Goal: Transaction & Acquisition: Purchase product/service

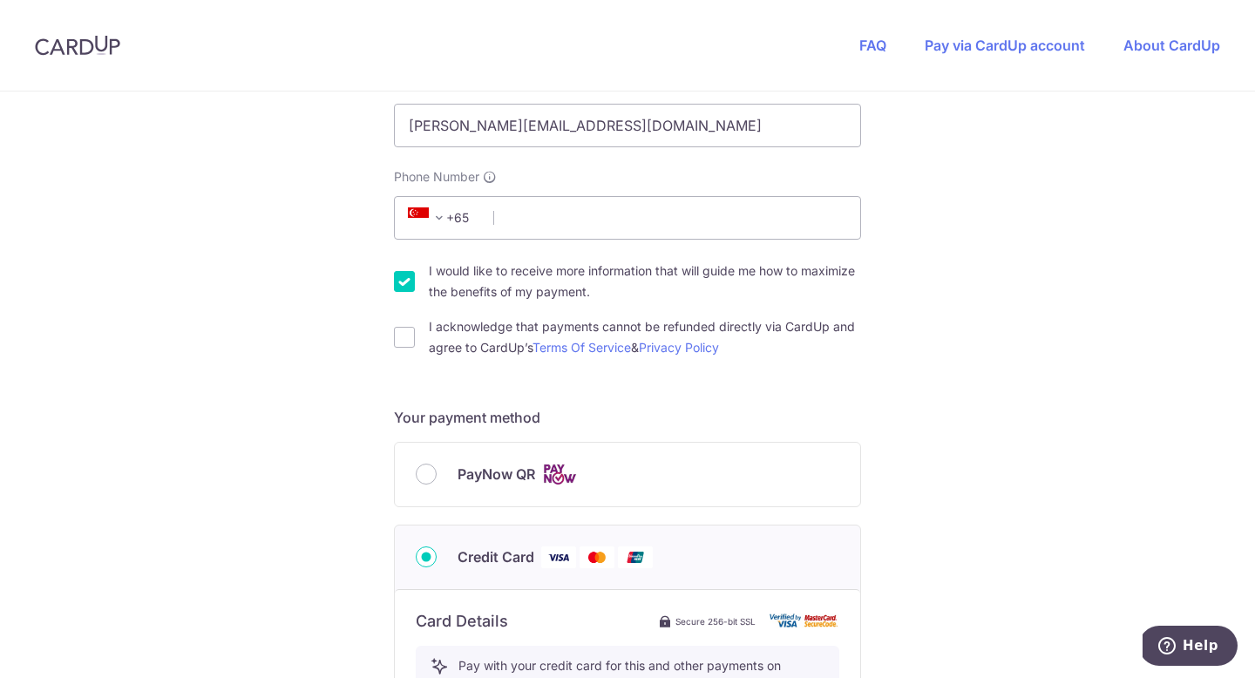
scroll to position [444, 0]
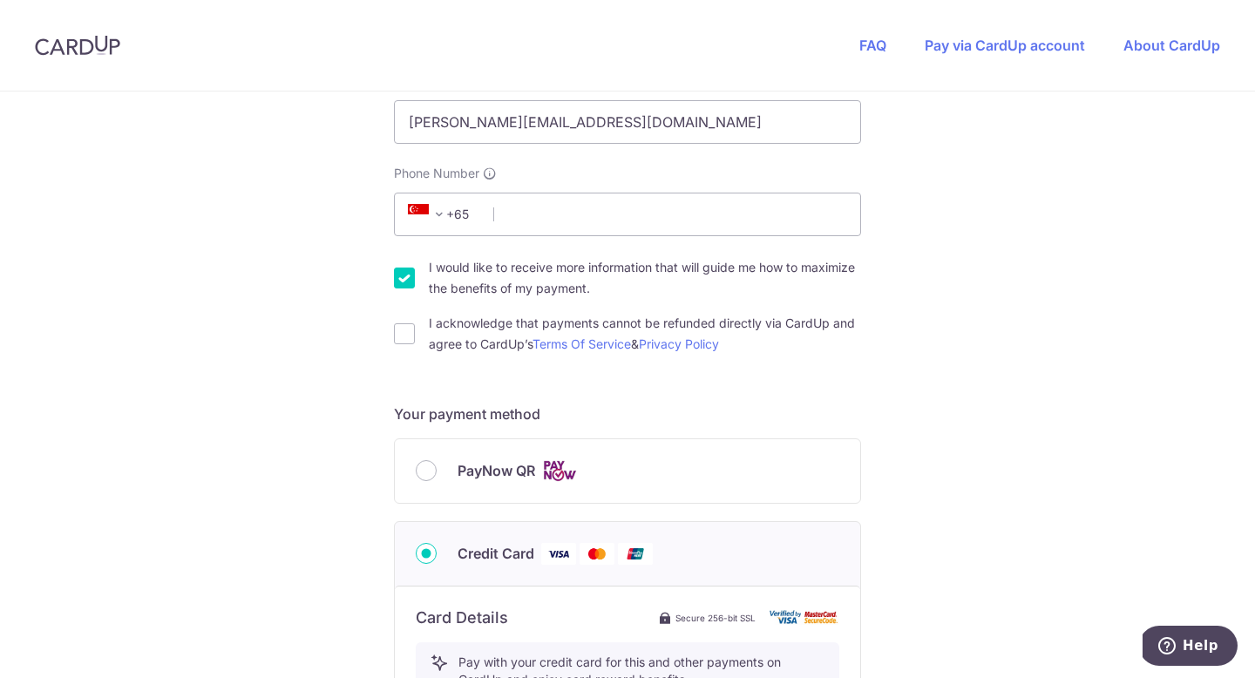
click at [632, 236] on div "Your details First Name [PERSON_NAME] Last Name [PERSON_NAME] 98360485 Email Ad…" at bounding box center [627, 150] width 467 height 410
click at [410, 330] on input "I acknowledge that payments cannot be refunded directly via CardUp and agree to…" at bounding box center [404, 333] width 21 height 21
checkbox input "true"
click at [425, 476] on input "PayNow QR" at bounding box center [426, 470] width 21 height 21
radio input "true"
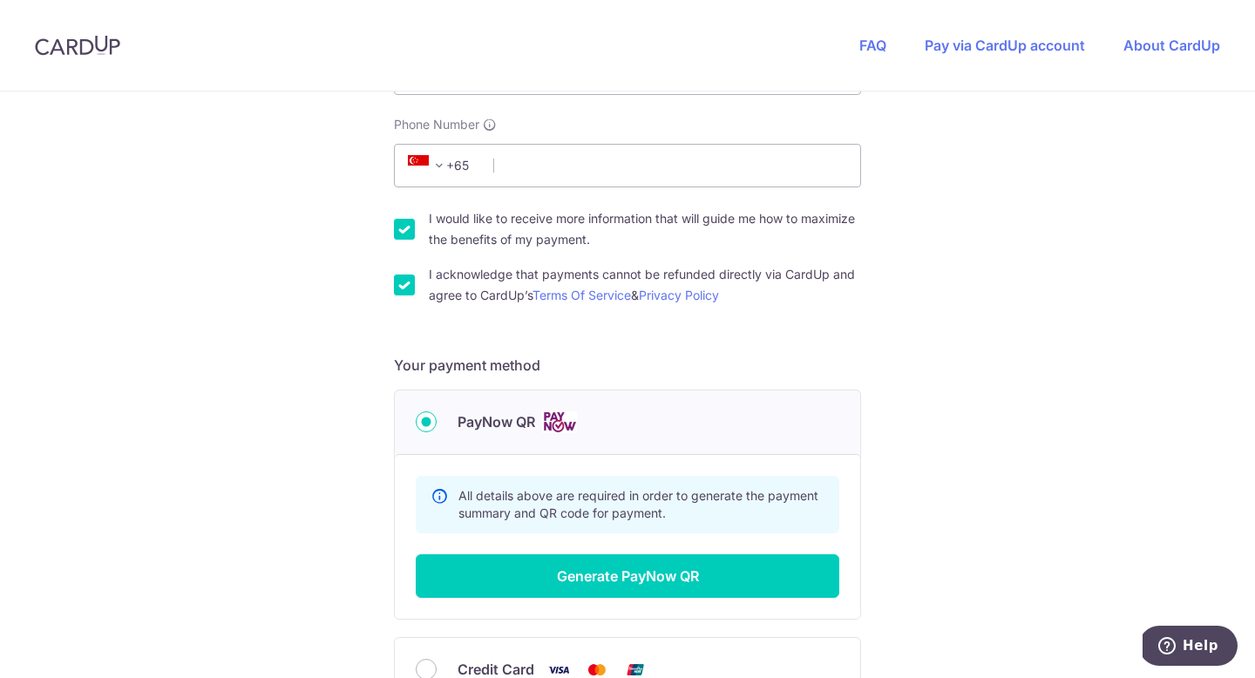
scroll to position [518, 0]
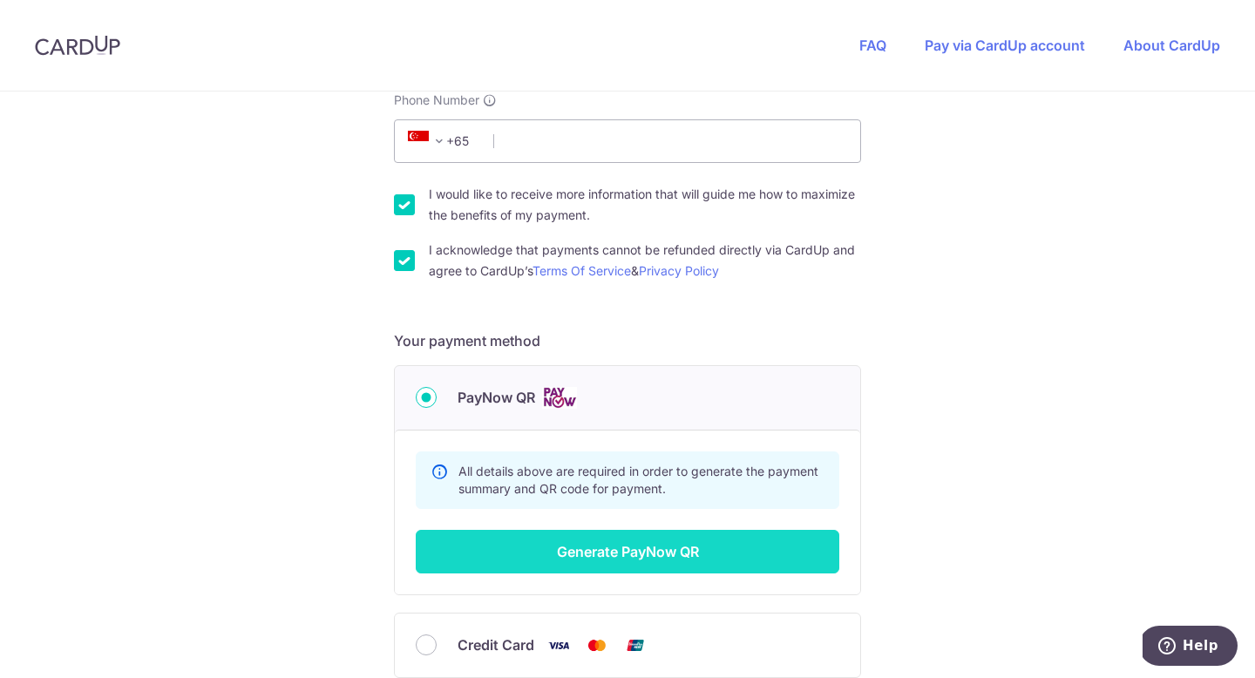
click at [624, 564] on button "Generate PayNow QR" at bounding box center [627, 552] width 423 height 44
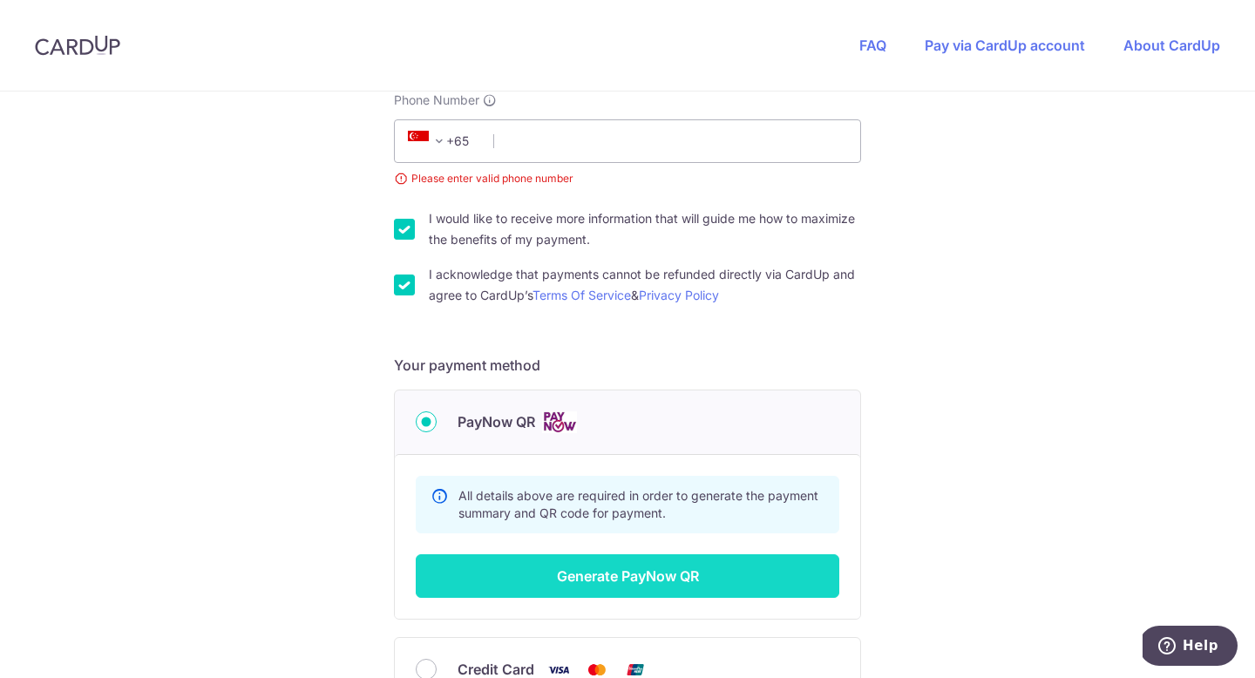
click at [664, 572] on button "Generate PayNow QR" at bounding box center [627, 576] width 423 height 44
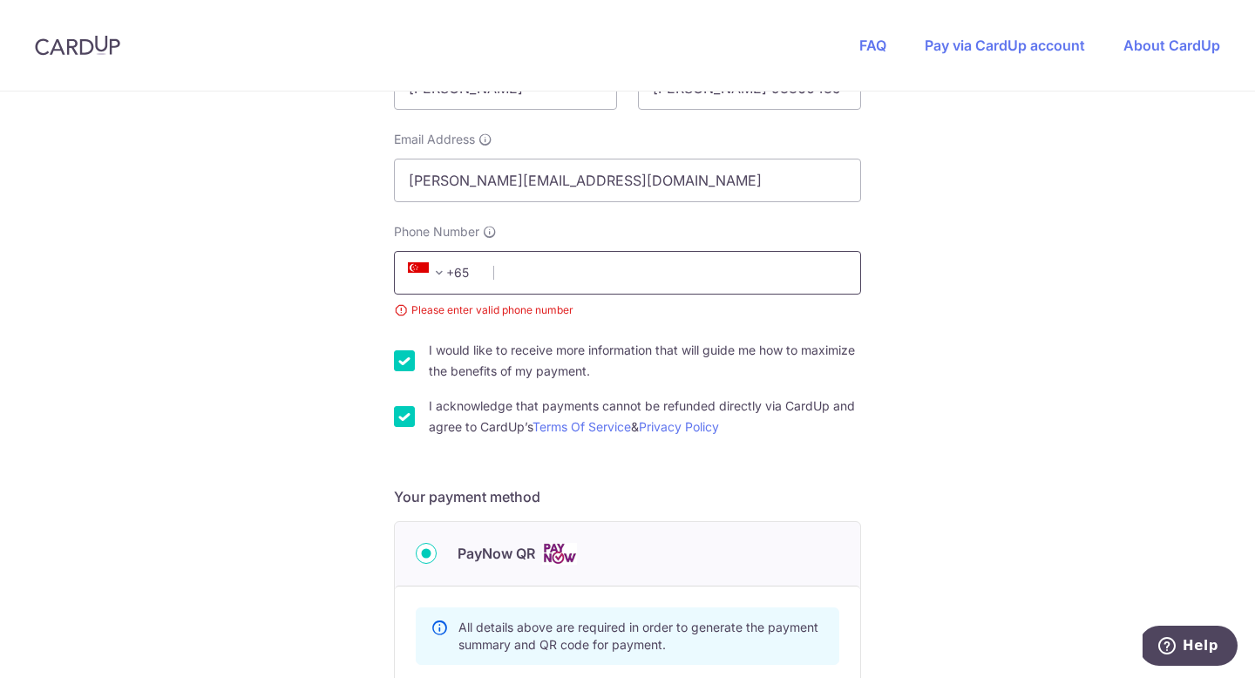
scroll to position [377, 0]
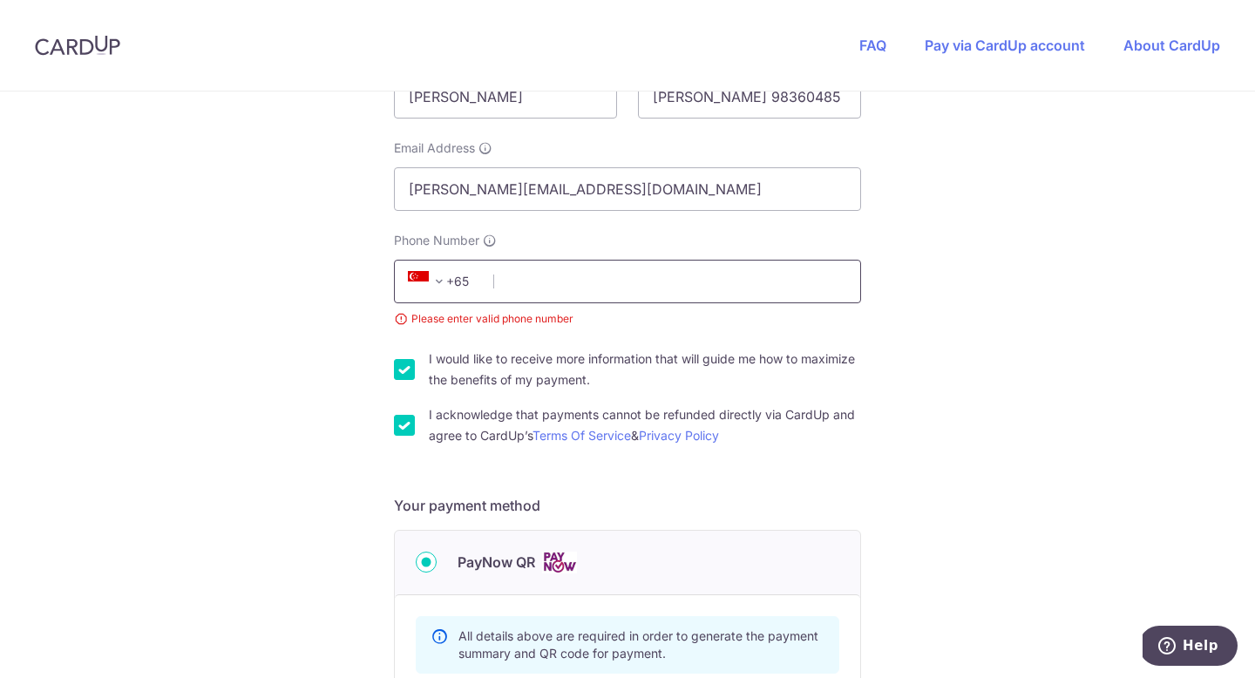
click at [633, 286] on input "Phone Number" at bounding box center [627, 282] width 467 height 44
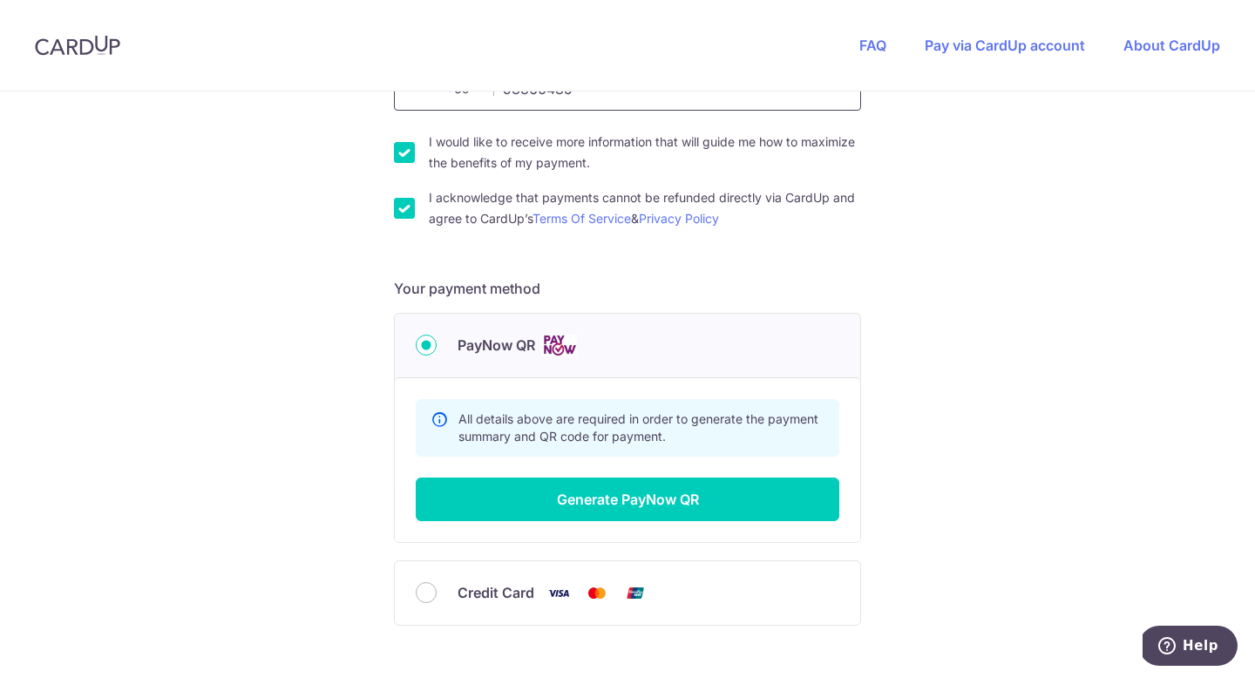
scroll to position [574, 0]
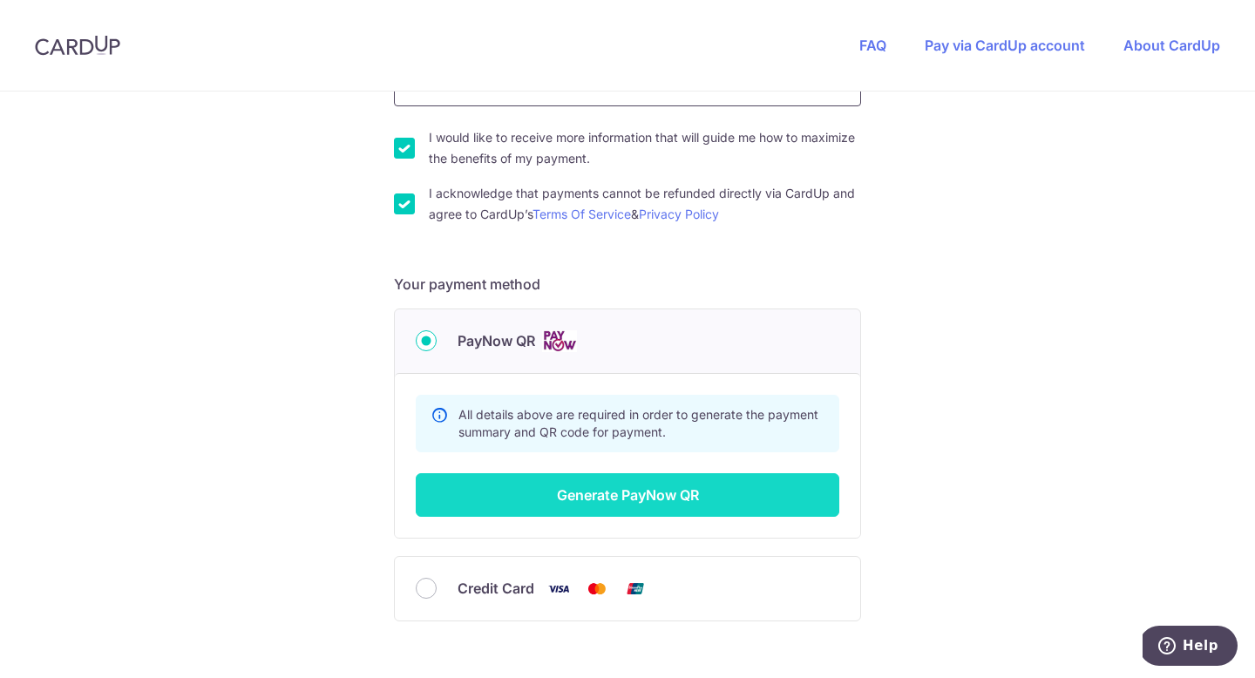
type input "98360485"
click at [667, 498] on button "Generate PayNow QR" at bounding box center [627, 495] width 423 height 44
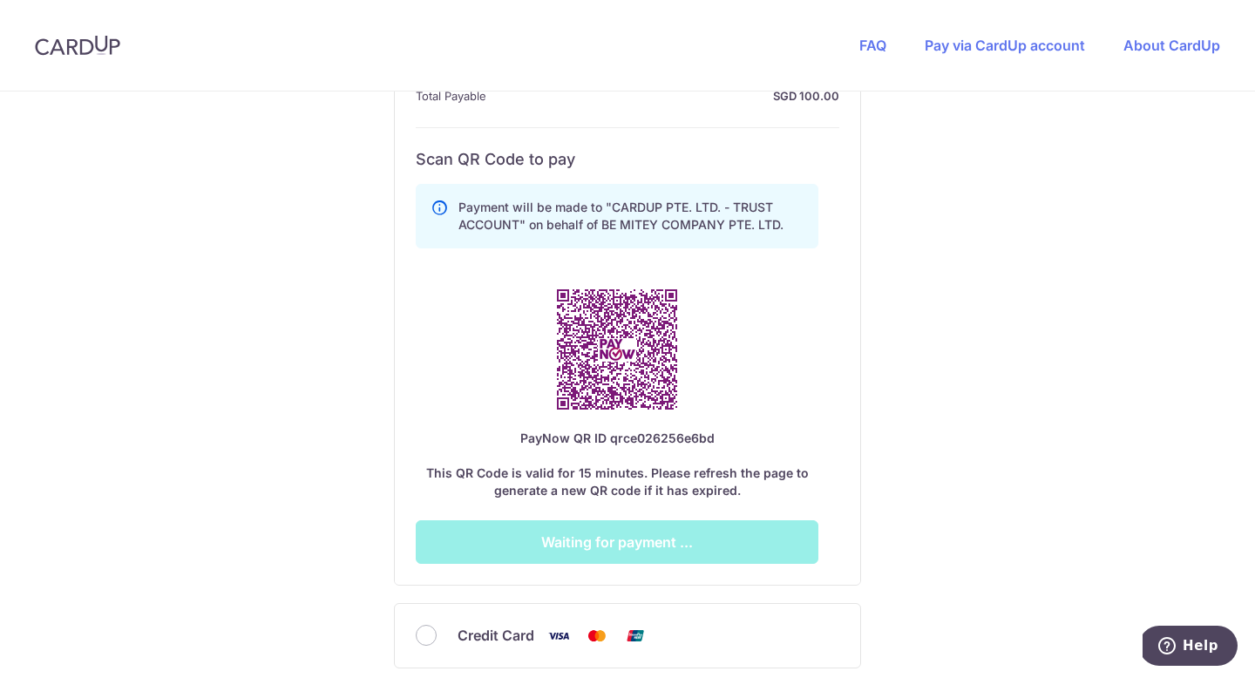
scroll to position [924, 0]
